Goal: Task Accomplishment & Management: Manage account settings

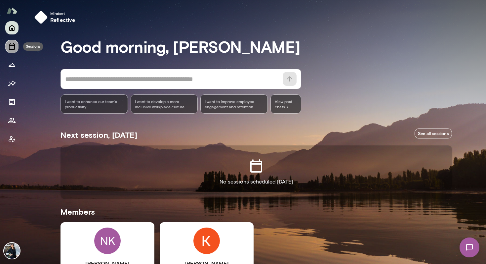
click at [11, 50] on icon "Sessions" at bounding box center [12, 46] width 8 height 8
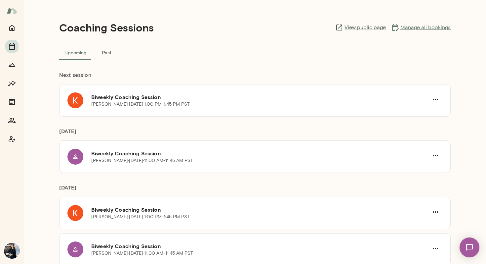
click at [425, 28] on link "Manage all bookings" at bounding box center [421, 27] width 60 height 8
click at [10, 27] on icon "Home" at bounding box center [12, 28] width 8 height 8
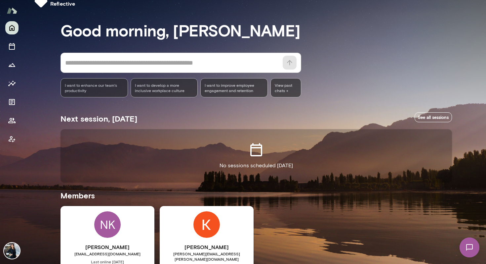
scroll to position [27, 0]
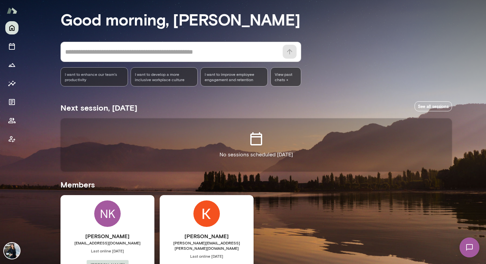
click at [107, 219] on div "NK" at bounding box center [107, 213] width 26 height 26
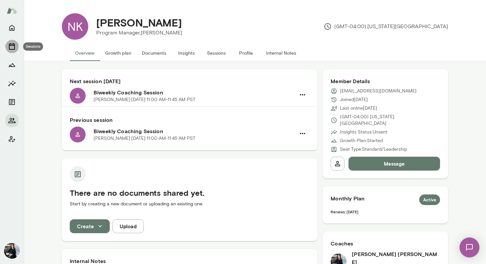
click at [13, 44] on icon "Sessions" at bounding box center [12, 46] width 6 height 7
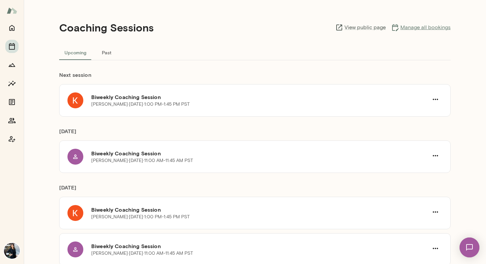
click at [424, 28] on link "Manage all bookings" at bounding box center [421, 27] width 60 height 8
